Goal: Task Accomplishment & Management: Use online tool/utility

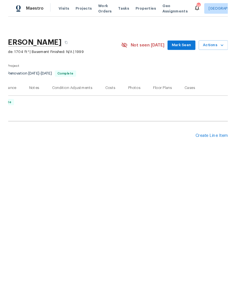
scroll to position [0, 84]
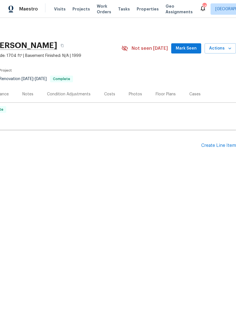
click at [227, 146] on div "Create Line Item" at bounding box center [218, 145] width 35 height 5
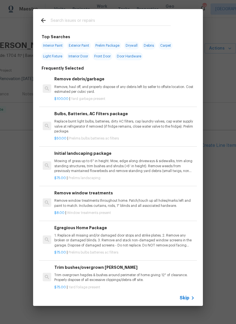
click at [106, 21] on input "text" at bounding box center [111, 21] width 120 height 8
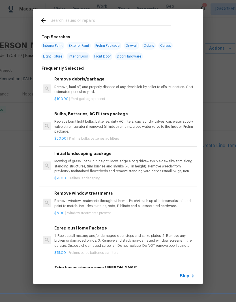
click at [123, 94] on div "$100.00 | Yard garbage present" at bounding box center [124, 97] width 140 height 7
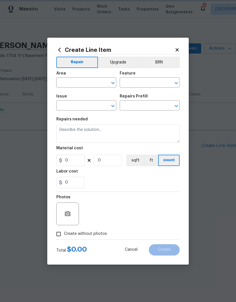
type input "Debris/garbage on site"
type textarea "Remove, haul off, and properly dispose of any debris left by seller to offsite …"
type input "1"
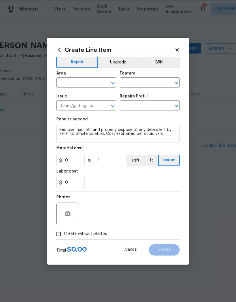
type input "Remove debris/garbage $100.00"
type input "100"
click at [63, 80] on input "text" at bounding box center [78, 83] width 44 height 9
type input "h"
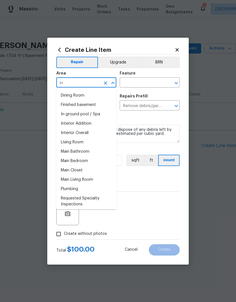
type input "i"
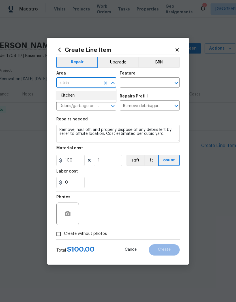
click at [93, 98] on li "Kitchen" at bounding box center [86, 95] width 60 height 9
type input "Kitchen"
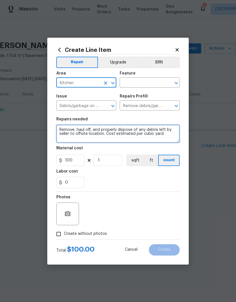
click at [60, 130] on textarea "Remove, haul off, and properly dispose of any debris left by seller to offsite …" at bounding box center [117, 134] width 123 height 18
click at [83, 140] on textarea "Remove, haul off, and properly dispose of any debris left by seller to offsite …" at bounding box center [117, 134] width 123 height 18
type textarea "Remove, haul off, and properly dispose of any debris left by seller to offsite …"
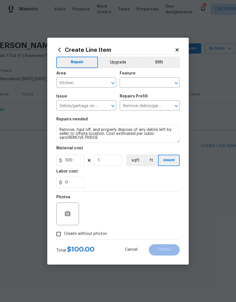
click at [145, 183] on div "0" at bounding box center [117, 182] width 123 height 11
click at [97, 234] on span "Create without photos" at bounding box center [85, 234] width 43 height 6
click at [64, 234] on input "Create without photos" at bounding box center [58, 234] width 11 height 11
click at [69, 217] on icon "button" at bounding box center [67, 213] width 7 height 7
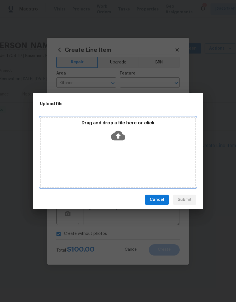
click at [150, 134] on div "Drag and drop a file here or click" at bounding box center [118, 132] width 155 height 24
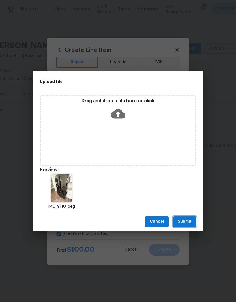
click at [187, 223] on span "Submit" at bounding box center [185, 221] width 14 height 7
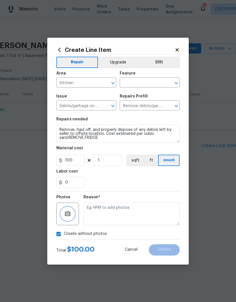
checkbox input "false"
click at [155, 83] on input "text" at bounding box center [142, 83] width 44 height 9
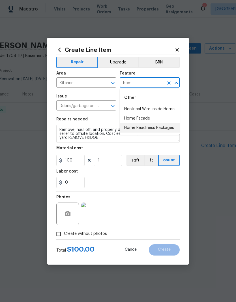
click at [169, 128] on li "Home Readiness Packages" at bounding box center [150, 127] width 60 height 9
type input "Home Readiness Packages"
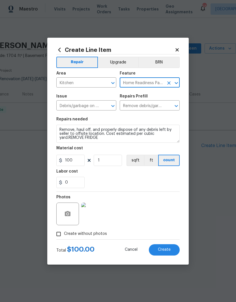
click at [158, 180] on div "0" at bounding box center [117, 182] width 123 height 11
click at [172, 252] on button "Create" at bounding box center [164, 249] width 31 height 11
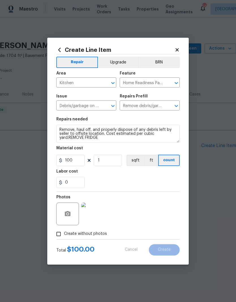
type input "0"
checkbox input "true"
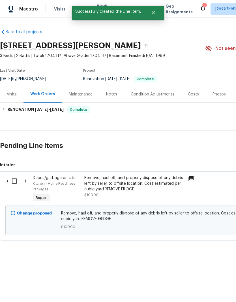
scroll to position [0, 0]
click at [17, 181] on input "checkbox" at bounding box center [16, 181] width 16 height 12
checkbox input "true"
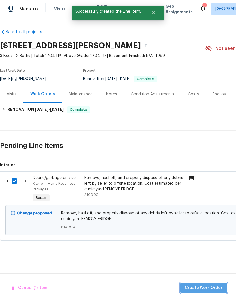
click at [223, 288] on button "Create Work Order" at bounding box center [203, 288] width 47 height 10
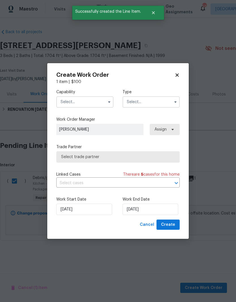
click at [95, 100] on input "text" at bounding box center [84, 101] width 57 height 11
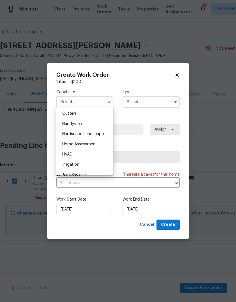
scroll to position [301, 0]
click at [106, 136] on div "Hardscape Landscape" at bounding box center [85, 134] width 54 height 10
type input "Hardscape Landscape"
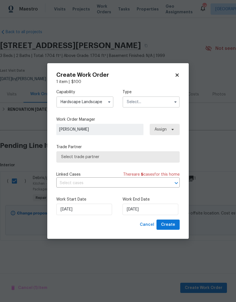
click at [167, 99] on input "text" at bounding box center [151, 101] width 57 height 11
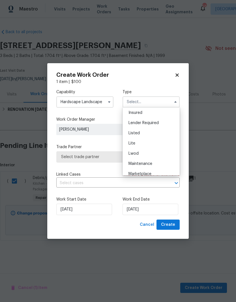
scroll to position [42, 0]
click at [168, 138] on div "Listed" at bounding box center [151, 133] width 54 height 10
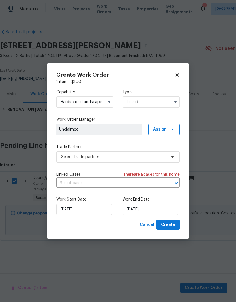
click at [170, 101] on input "Listed" at bounding box center [151, 101] width 57 height 11
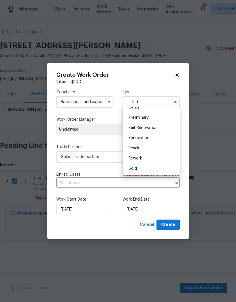
scroll to position [118, 0]
click at [167, 139] on div "Renovation" at bounding box center [151, 138] width 54 height 10
type input "Renovation"
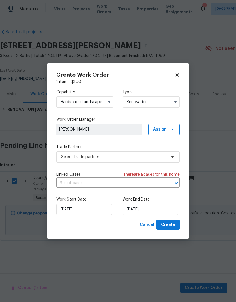
scroll to position [0, 0]
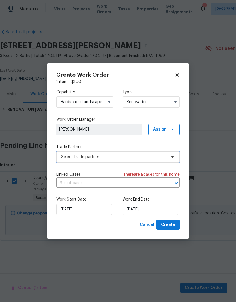
click at [162, 159] on span "Select trade partner" at bounding box center [114, 157] width 106 height 6
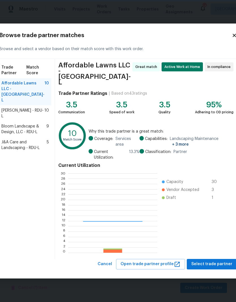
scroll to position [79, 89]
click at [27, 100] on span "Affordable Lawns LLC - [GEOGRAPHIC_DATA]-L" at bounding box center [22, 91] width 43 height 23
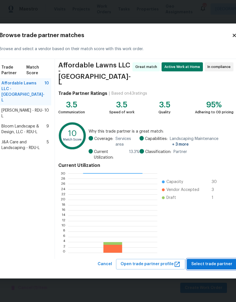
click at [199, 260] on span "Select trade partner" at bounding box center [211, 263] width 41 height 7
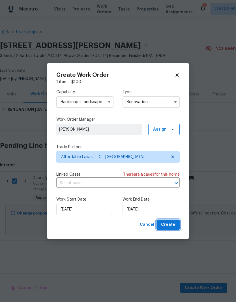
click at [174, 227] on span "Create" at bounding box center [168, 224] width 14 height 7
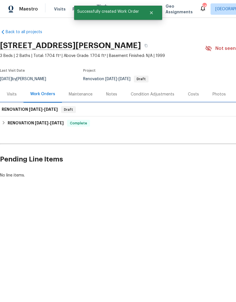
click at [18, 109] on h6 "RENOVATION [DATE] - [DATE]" at bounding box center [30, 109] width 56 height 7
click at [24, 111] on h6 "RENOVATION [DATE] - [DATE]" at bounding box center [30, 109] width 56 height 7
click at [52, 112] on h6 "RENOVATION [DATE] - [DATE]" at bounding box center [30, 109] width 56 height 7
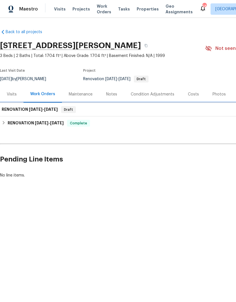
click at [50, 111] on span "[DATE]" at bounding box center [51, 109] width 14 height 4
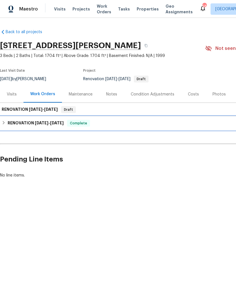
click at [11, 129] on div "RENOVATION [DATE] - [DATE] Complete" at bounding box center [160, 123] width 320 height 14
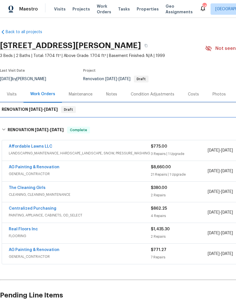
click at [78, 114] on div "RENOVATION [DATE] - [DATE] Draft" at bounding box center [160, 110] width 320 height 14
click at [51, 112] on h6 "RENOVATION [DATE] - [DATE]" at bounding box center [30, 109] width 56 height 7
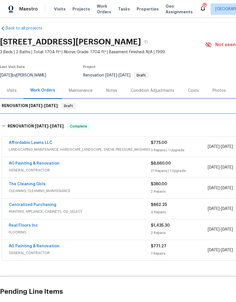
scroll to position [4, 0]
click at [38, 107] on span "[DATE]" at bounding box center [36, 106] width 14 height 4
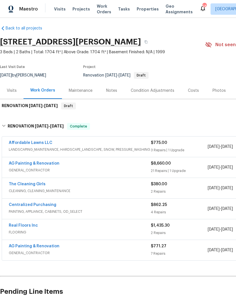
click at [93, 96] on div "Maintenance" at bounding box center [80, 90] width 37 height 17
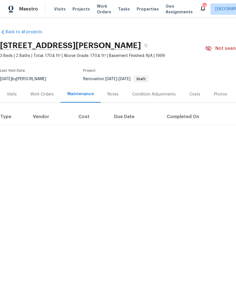
click at [47, 97] on div "Work Orders" at bounding box center [42, 94] width 24 height 6
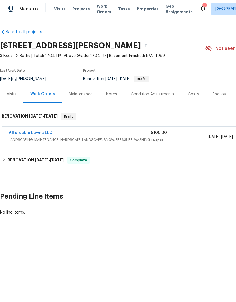
click at [42, 134] on link "Affordable Lawns LLC" at bounding box center [31, 133] width 44 height 4
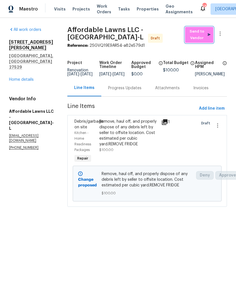
click at [200, 40] on span "Send to Vendor" at bounding box center [199, 34] width 23 height 13
